Goal: Find specific page/section: Find specific page/section

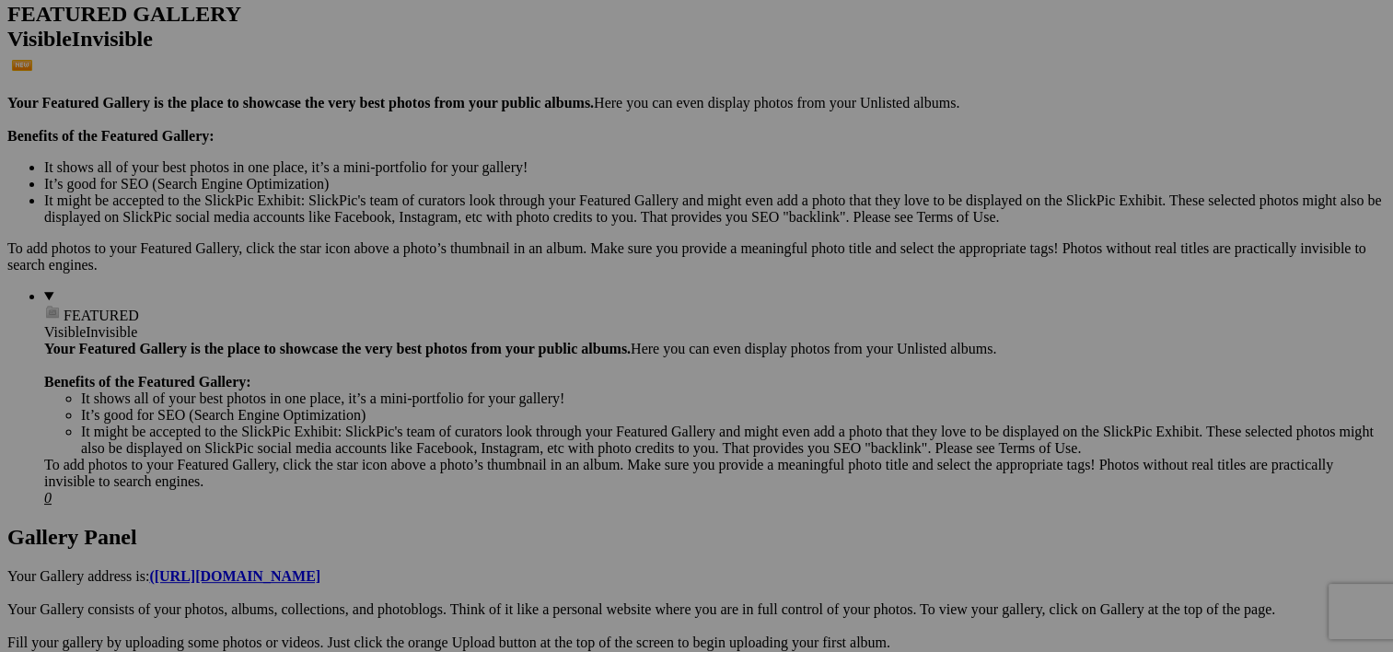
scroll to position [574, 0]
